Goal: Task Accomplishment & Management: Use online tool/utility

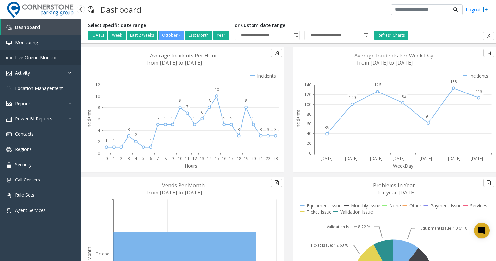
click at [64, 57] on link "Live Queue Monitor" at bounding box center [40, 57] width 81 height 15
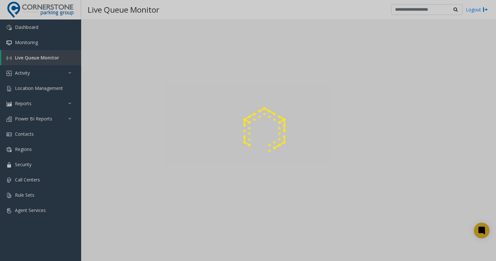
click at [43, 73] on div at bounding box center [248, 130] width 496 height 261
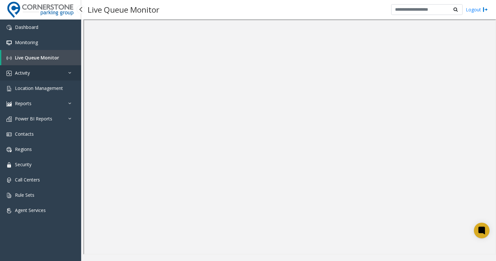
click at [35, 75] on link "Activity" at bounding box center [40, 72] width 81 height 15
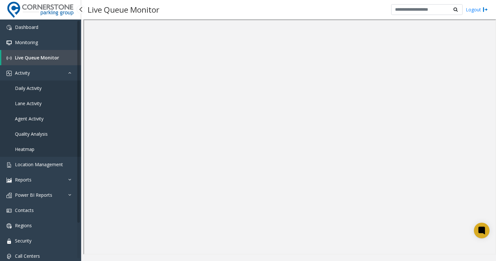
click at [39, 88] on span "Daily Activity" at bounding box center [28, 88] width 27 height 6
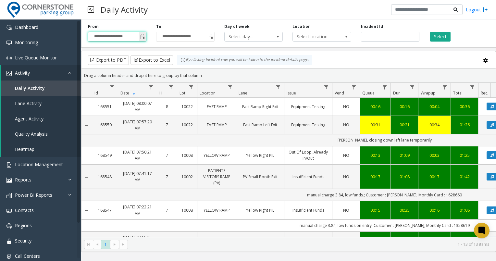
click at [137, 37] on input "**********" at bounding box center [117, 36] width 58 height 9
click at [143, 36] on span "Toggle popup" at bounding box center [142, 36] width 5 height 5
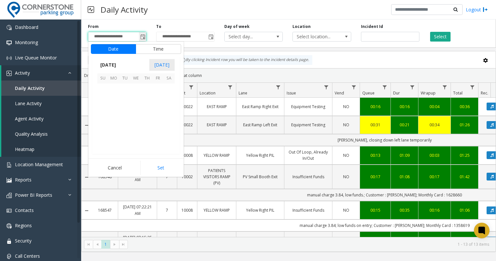
scroll to position [116560, 0]
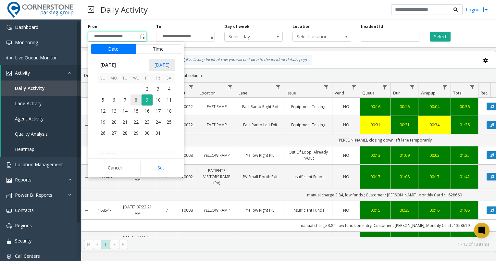
click at [135, 101] on span "8" at bounding box center [135, 99] width 11 height 11
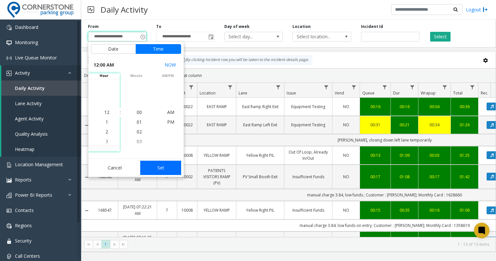
click at [162, 163] on button "Set" at bounding box center [160, 168] width 41 height 14
type input "**********"
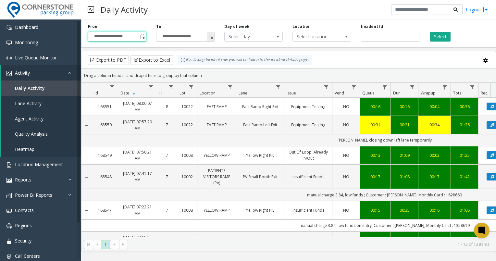
click at [208, 39] on span "Toggle popup" at bounding box center [210, 36] width 5 height 5
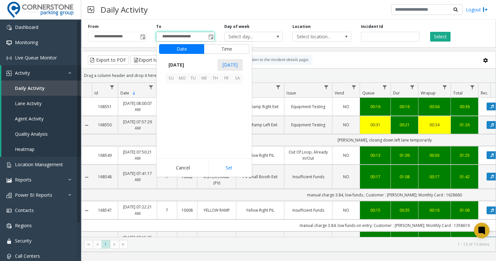
scroll to position [10, 0]
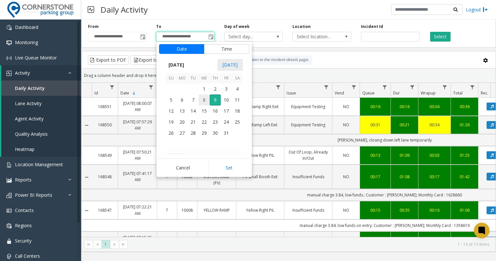
click at [206, 99] on span "8" at bounding box center [204, 99] width 11 height 11
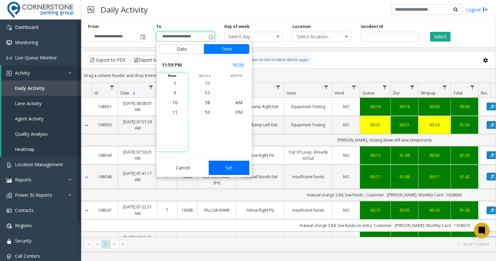
click at [231, 168] on button "Set" at bounding box center [229, 168] width 41 height 14
type input "**********"
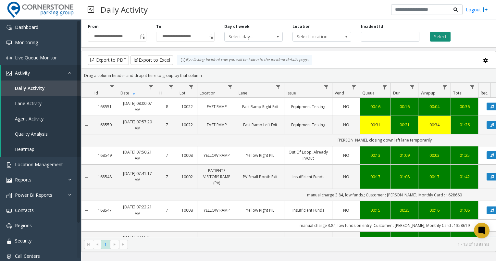
click at [431, 32] on button "Select" at bounding box center [440, 37] width 20 height 10
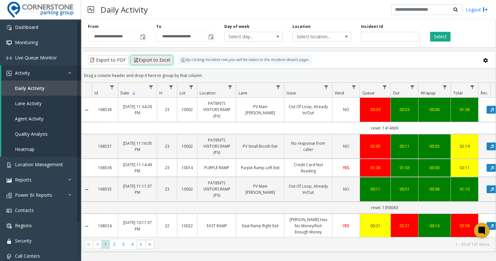
click at [145, 61] on button "Export to Excel" at bounding box center [151, 60] width 43 height 10
